Goal: Information Seeking & Learning: Find contact information

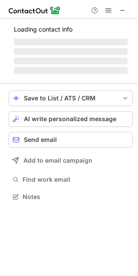
scroll to position [188, 138]
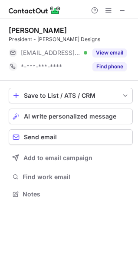
scroll to position [188, 138]
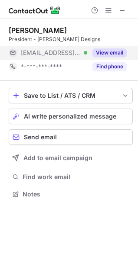
click at [116, 51] on button "View email" at bounding box center [109, 52] width 34 height 9
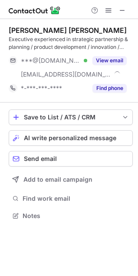
scroll to position [210, 138]
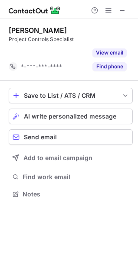
scroll to position [174, 138]
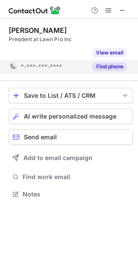
scroll to position [174, 138]
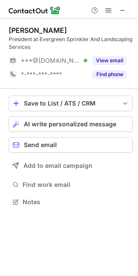
scroll to position [196, 138]
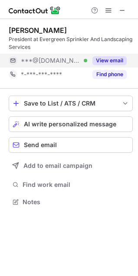
click at [104, 56] on div "View email" at bounding box center [106, 61] width 39 height 14
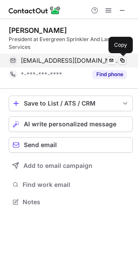
click at [123, 61] on span at bounding box center [122, 60] width 7 height 7
click at [120, 58] on span at bounding box center [122, 60] width 7 height 7
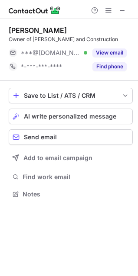
scroll to position [188, 138]
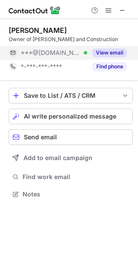
click at [115, 52] on button "View email" at bounding box center [109, 52] width 34 height 9
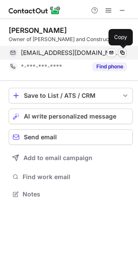
click at [119, 53] on span at bounding box center [122, 52] width 7 height 7
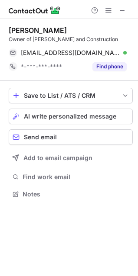
click at [32, 30] on div "Louie Gaspar" at bounding box center [38, 30] width 58 height 9
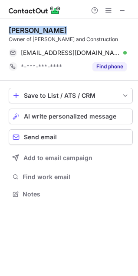
click at [32, 30] on div "Louie Gaspar" at bounding box center [38, 30] width 58 height 9
copy div "Louie Gaspar"
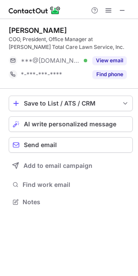
scroll to position [196, 138]
click at [115, 61] on button "View email" at bounding box center [109, 60] width 34 height 9
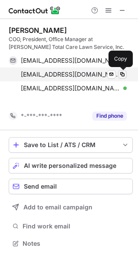
scroll to position [224, 138]
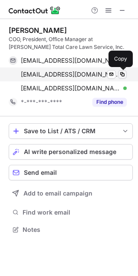
click at [123, 70] on button at bounding box center [122, 74] width 9 height 9
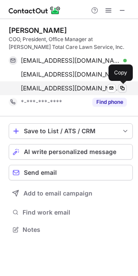
click at [124, 90] on span at bounding box center [122, 88] width 7 height 7
click at [120, 91] on span at bounding box center [122, 88] width 7 height 7
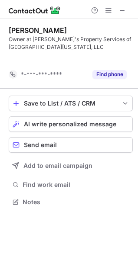
scroll to position [182, 138]
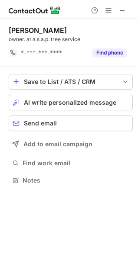
scroll to position [174, 138]
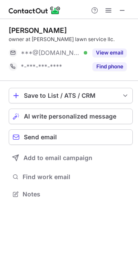
scroll to position [188, 138]
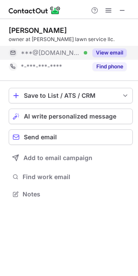
click at [109, 51] on button "View email" at bounding box center [109, 52] width 34 height 9
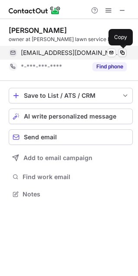
click at [123, 55] on span at bounding box center [122, 52] width 7 height 7
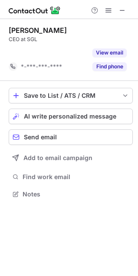
scroll to position [174, 138]
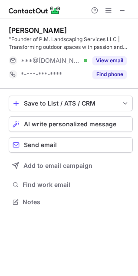
scroll to position [196, 138]
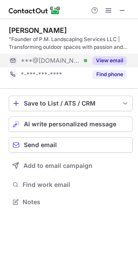
click at [118, 59] on button "View email" at bounding box center [109, 60] width 34 height 9
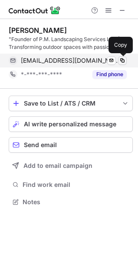
click at [122, 59] on span at bounding box center [122, 60] width 7 height 7
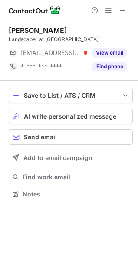
scroll to position [188, 138]
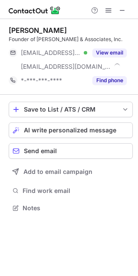
scroll to position [202, 138]
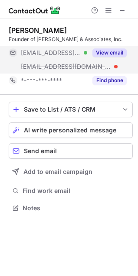
click at [102, 53] on button "View email" at bounding box center [109, 52] width 34 height 9
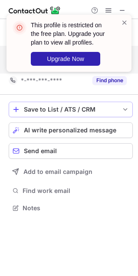
scroll to position [188, 138]
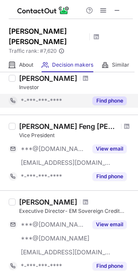
scroll to position [87, 0]
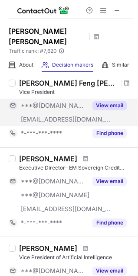
click at [100, 101] on button "View email" at bounding box center [109, 105] width 34 height 9
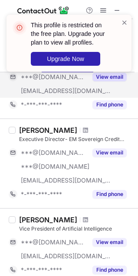
scroll to position [130, 0]
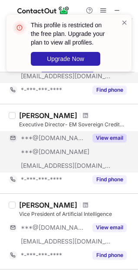
click at [119, 134] on button "View email" at bounding box center [109, 138] width 34 height 9
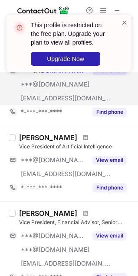
scroll to position [216, 0]
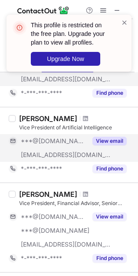
click at [104, 137] on button "View email" at bounding box center [109, 141] width 34 height 9
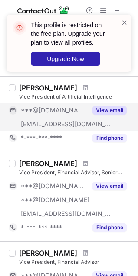
scroll to position [260, 0]
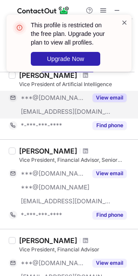
click at [125, 18] on span at bounding box center [124, 22] width 7 height 9
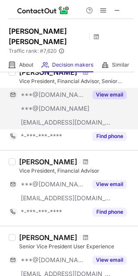
scroll to position [346, 0]
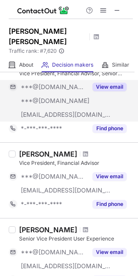
click at [113, 83] on button "View email" at bounding box center [109, 87] width 34 height 9
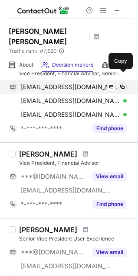
click at [123, 84] on span at bounding box center [122, 87] width 7 height 7
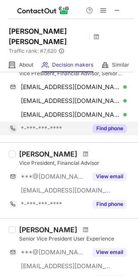
scroll to position [303, 0]
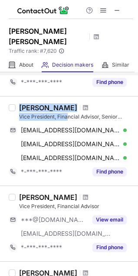
drag, startPoint x: 22, startPoint y: 97, endPoint x: 69, endPoint y: 102, distance: 47.0
click at [69, 103] on div "Matt Sebastian Vice President, Financial Advisor, Senior Portfolio Manager" at bounding box center [75, 111] width 113 height 17
click at [67, 103] on div "Matt Sebastian" at bounding box center [48, 107] width 58 height 9
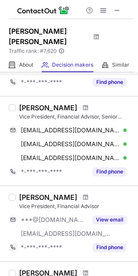
drag, startPoint x: 22, startPoint y: 97, endPoint x: 69, endPoint y: 100, distance: 47.7
click at [69, 103] on div "Matt Sebastian" at bounding box center [75, 107] width 113 height 9
copy div "Matt Sebastian"
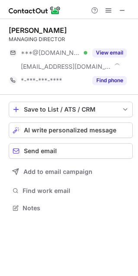
scroll to position [202, 138]
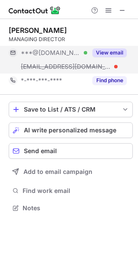
click at [108, 55] on button "View email" at bounding box center [109, 52] width 34 height 9
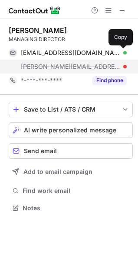
drag, startPoint x: 122, startPoint y: 52, endPoint x: 120, endPoint y: 60, distance: 7.7
click at [122, 53] on span at bounding box center [122, 52] width 7 height 7
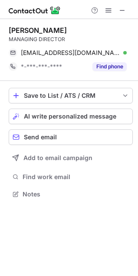
scroll to position [188, 138]
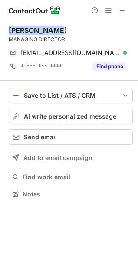
drag, startPoint x: 8, startPoint y: 29, endPoint x: 104, endPoint y: 33, distance: 96.6
click at [104, 33] on div "[PERSON_NAME] MANAGING DIRECTOR [EMAIL_ADDRESS][DOMAIN_NAME] Verified Send emai…" at bounding box center [69, 113] width 138 height 188
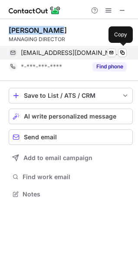
copy div "[PERSON_NAME]"
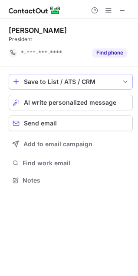
scroll to position [174, 138]
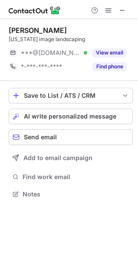
scroll to position [188, 138]
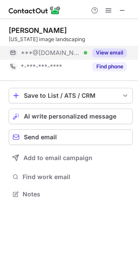
click at [115, 47] on div "View email" at bounding box center [106, 53] width 39 height 14
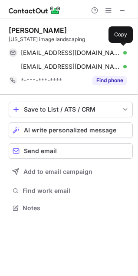
scroll to position [202, 138]
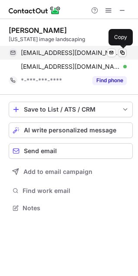
click at [121, 54] on span at bounding box center [122, 52] width 7 height 7
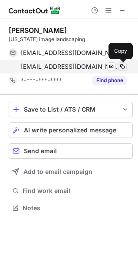
click at [121, 67] on span at bounding box center [122, 66] width 7 height 7
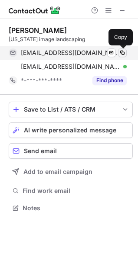
click at [121, 54] on span at bounding box center [122, 52] width 7 height 7
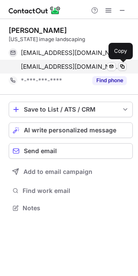
click at [121, 69] on span at bounding box center [122, 66] width 7 height 7
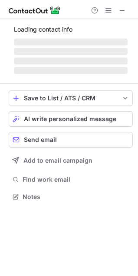
scroll to position [188, 138]
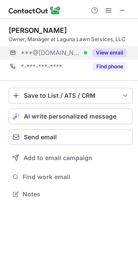
click at [110, 56] on button "View email" at bounding box center [109, 52] width 34 height 9
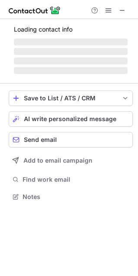
scroll to position [191, 138]
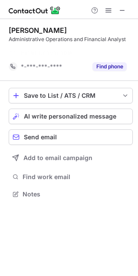
scroll to position [174, 138]
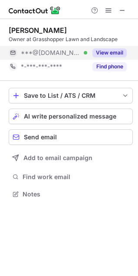
scroll to position [188, 138]
click at [103, 55] on button "View email" at bounding box center [109, 52] width 34 height 9
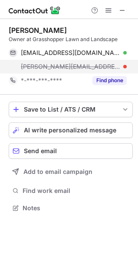
scroll to position [202, 138]
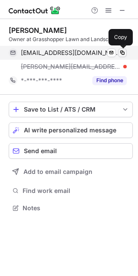
click at [120, 53] on span at bounding box center [122, 52] width 7 height 7
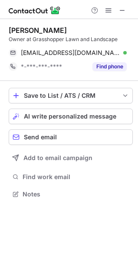
scroll to position [188, 138]
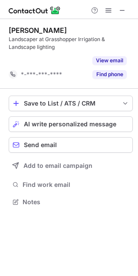
scroll to position [182, 138]
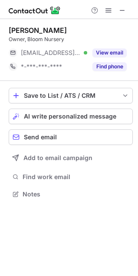
scroll to position [188, 138]
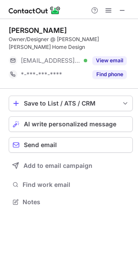
scroll to position [188, 138]
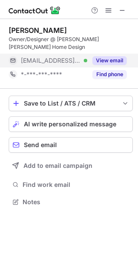
click at [97, 56] on button "View email" at bounding box center [109, 60] width 34 height 9
